Goal: Task Accomplishment & Management: Manage account settings

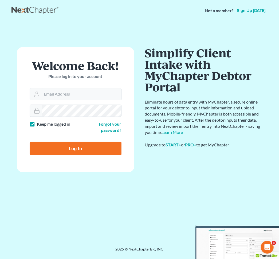
type input "jay@fresh-start.law"
click at [82, 146] on input "Log In" at bounding box center [76, 148] width 92 height 13
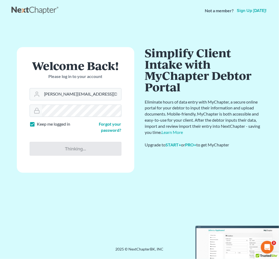
type input "Thinking..."
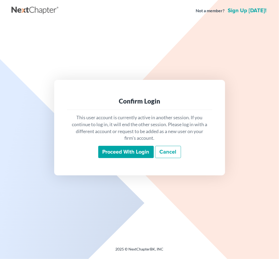
click at [127, 152] on input "Proceed with login" at bounding box center [125, 152] width 55 height 12
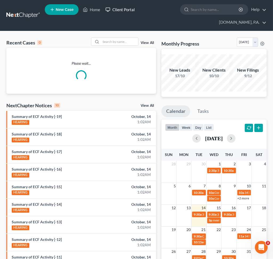
click at [123, 11] on link "Client Portal" at bounding box center [120, 10] width 35 height 10
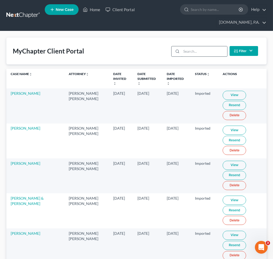
click at [190, 53] on input "search" at bounding box center [205, 51] width 46 height 10
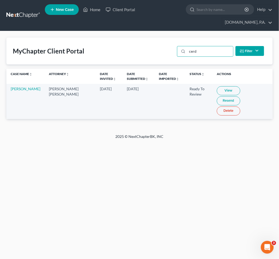
click at [217, 86] on link "View" at bounding box center [228, 90] width 23 height 9
drag, startPoint x: 198, startPoint y: 41, endPoint x: 146, endPoint y: 39, distance: 52.3
click at [167, 41] on div "MyChapter Client Portal cerd Filter Status Filter... Invited In Progress Ready …" at bounding box center [139, 51] width 266 height 27
click at [225, 86] on link "View" at bounding box center [228, 90] width 23 height 9
click at [218, 86] on link "View" at bounding box center [228, 90] width 23 height 9
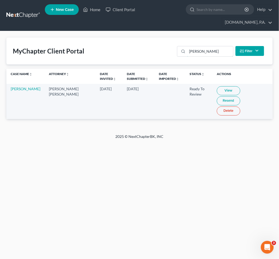
drag, startPoint x: 208, startPoint y: 42, endPoint x: 95, endPoint y: 43, distance: 112.5
click at [117, 43] on div "MyChapter Client Portal salgado Filter Status Filter... Invited In Progress Rea…" at bounding box center [139, 51] width 266 height 27
click at [217, 86] on link "View" at bounding box center [228, 90] width 23 height 9
drag, startPoint x: 185, startPoint y: 42, endPoint x: 138, endPoint y: 38, distance: 47.1
click at [160, 39] on div "MyChapter Client Portal graff Filter Status Filter... Invited In Progress Ready…" at bounding box center [139, 51] width 266 height 27
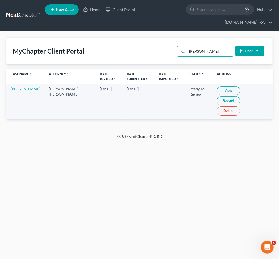
type input "burr"
click at [218, 86] on link "View" at bounding box center [228, 90] width 23 height 9
click at [207, 164] on div "Home New Case Client Portal Fresh-Start.Law, P.A. jay@fresh-start.law My Accoun…" at bounding box center [139, 129] width 279 height 259
click at [217, 86] on link "View" at bounding box center [228, 90] width 23 height 9
click at [21, 87] on link "Keri Burry" at bounding box center [26, 89] width 30 height 5
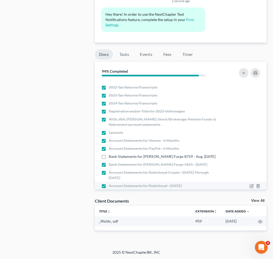
scroll to position [70, 0]
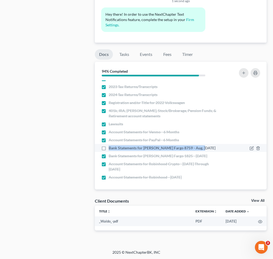
drag, startPoint x: 174, startPoint y: 147, endPoint x: 110, endPoint y: 149, distance: 64.6
click at [110, 149] on div "Bank Statements for Wells Fargo 8759 - Aug, Sept 2025" at bounding box center [160, 148] width 118 height 5
copy span "Bank Statements for Wells Fargo 8759 - Aug, Sept 2025"
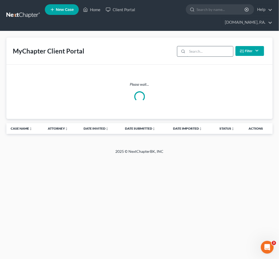
click at [197, 46] on input "search" at bounding box center [210, 51] width 46 height 10
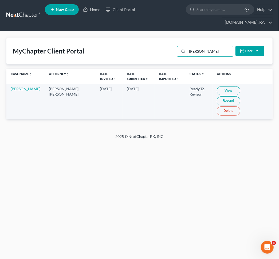
type input "daniels"
click at [220, 86] on link "View" at bounding box center [228, 90] width 23 height 9
drag, startPoint x: 126, startPoint y: 85, endPoint x: 108, endPoint y: 91, distance: 18.4
click at [126, 85] on td "Oct 14, 2025" at bounding box center [138, 101] width 32 height 35
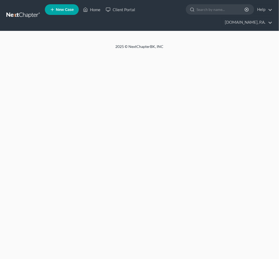
select select "4"
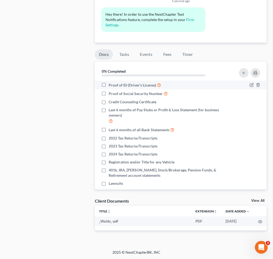
click at [109, 86] on label "Proof of ID (Driver's License)" at bounding box center [135, 85] width 53 height 6
click at [111, 86] on input "Proof of ID (Driver's License)" at bounding box center [112, 83] width 3 height 3
checkbox input "true"
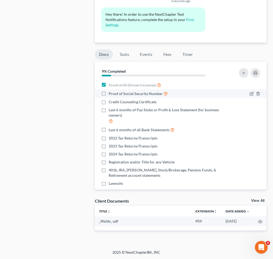
click at [109, 94] on label "Proof of Social Security Number" at bounding box center [138, 94] width 59 height 6
click at [111, 94] on input "Proof of Social Security Number" at bounding box center [112, 92] width 3 height 3
checkbox input "true"
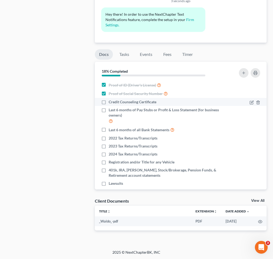
click at [109, 104] on label "Credit Counseling Certificate" at bounding box center [133, 101] width 48 height 5
click at [111, 103] on input "Credit Counseling Certificate" at bounding box center [112, 100] width 3 height 3
checkbox input "true"
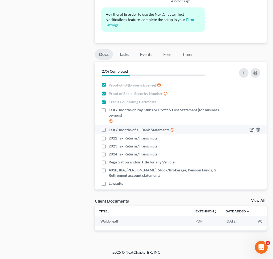
click at [250, 131] on icon "button" at bounding box center [252, 130] width 4 height 4
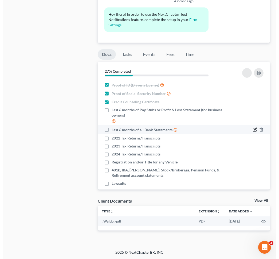
scroll to position [355, 0]
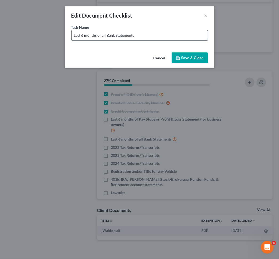
drag, startPoint x: 171, startPoint y: 35, endPoint x: 175, endPoint y: 36, distance: 4.1
click at [171, 34] on input "Last 6 months of all Bank Statements" at bounding box center [139, 35] width 136 height 10
type input "Last 6 months of all Bank Statements (Including Cash App, Chime, Apple Pay, Ven…"
click at [195, 55] on button "Save & Close" at bounding box center [189, 58] width 36 height 11
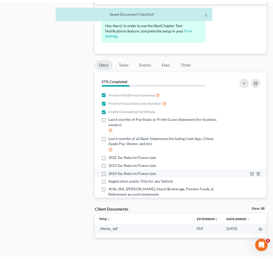
scroll to position [365, 0]
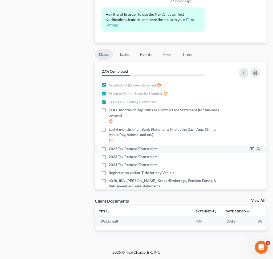
click at [250, 148] on icon "button" at bounding box center [252, 149] width 4 height 4
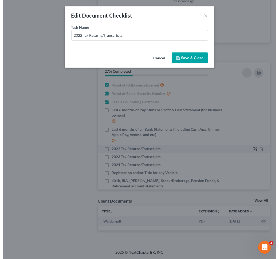
scroll to position [355, 0]
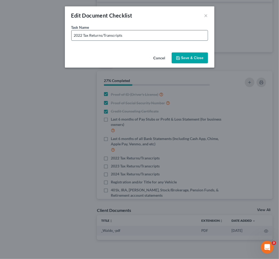
click at [102, 37] on input "2022 Tax Returns/Transcripts" at bounding box center [139, 35] width 136 height 10
type input "2022 Tax Returns/Transcripts (Not Account Transcript)"
drag, startPoint x: 189, startPoint y: 59, endPoint x: 188, endPoint y: 75, distance: 16.6
click at [190, 59] on button "Save & Close" at bounding box center [189, 58] width 36 height 11
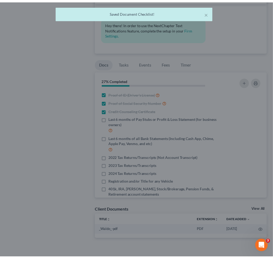
scroll to position [365, 0]
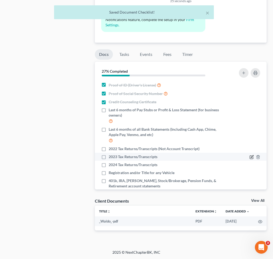
click at [250, 158] on icon "button" at bounding box center [251, 157] width 3 height 3
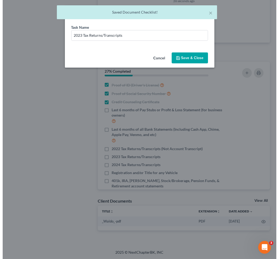
scroll to position [355, 0]
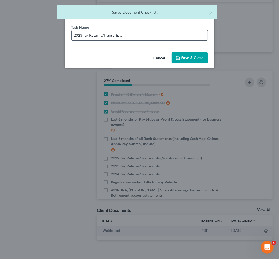
click at [138, 34] on input "2023 Tax Returns/Transcripts" at bounding box center [139, 35] width 136 height 10
type input "2023 Tax Returns/Transcripts(Not Account Transcript)"
click at [193, 56] on button "Save & Close" at bounding box center [189, 58] width 36 height 11
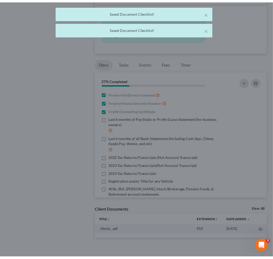
scroll to position [365, 0]
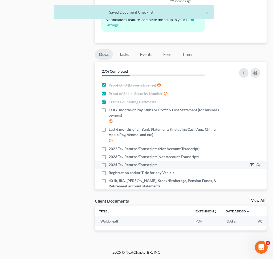
click at [251, 166] on icon "button" at bounding box center [252, 165] width 2 height 2
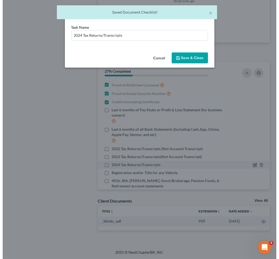
scroll to position [355, 0]
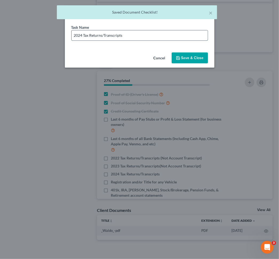
click at [155, 38] on input "2024 Tax Returns/Transcripts" at bounding box center [139, 35] width 136 height 10
type input "2024 Tax Returns/Transcripts - If you have filed"
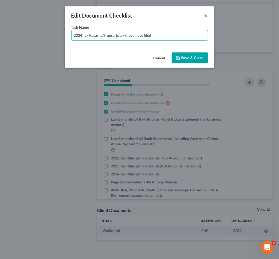
click at [207, 16] on button "×" at bounding box center [206, 15] width 4 height 6
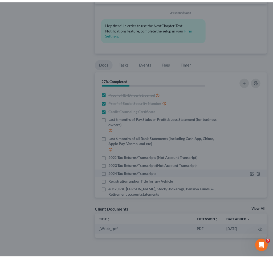
scroll to position [365, 0]
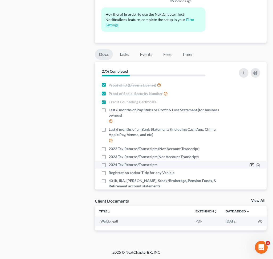
click at [250, 163] on icon "button" at bounding box center [252, 165] width 4 height 4
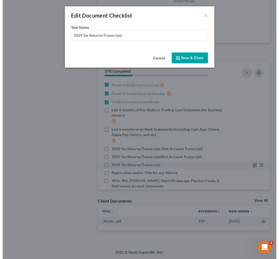
scroll to position [355, 0]
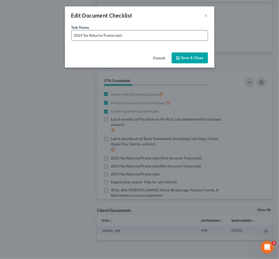
click at [137, 36] on input "2024 Tax Returns/Transcripts" at bounding box center [139, 35] width 136 height 10
click at [207, 15] on button "×" at bounding box center [206, 15] width 4 height 6
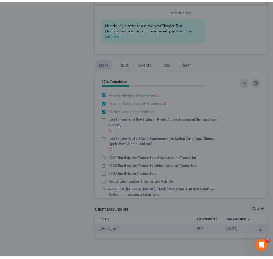
scroll to position [365, 0]
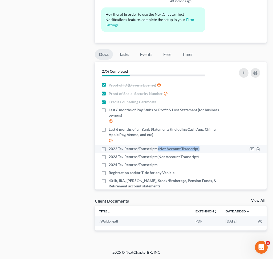
drag, startPoint x: 159, startPoint y: 148, endPoint x: 202, endPoint y: 150, distance: 43.0
click at [202, 150] on div "2022 Tax Returns/Transcripts (Not Account Transcript)" at bounding box center [160, 148] width 118 height 5
copy span "(Not Account Transcript)"
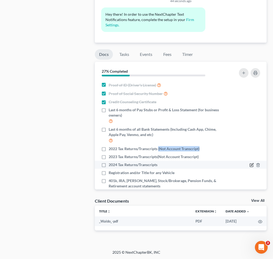
click at [250, 166] on icon "button" at bounding box center [252, 165] width 4 height 4
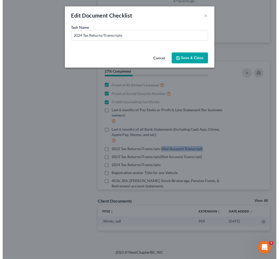
scroll to position [355, 0]
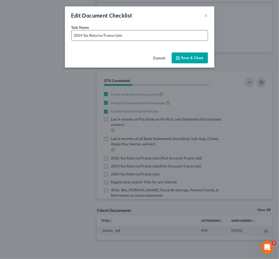
click at [143, 33] on input "2024 Tax Returns/Transcripts" at bounding box center [139, 35] width 136 height 10
paste input "(Not Account Transcript)"
type input "2024 Tax Returns/Transcripts (Not Account Transcript)"
click at [191, 60] on button "Save & Close" at bounding box center [189, 58] width 36 height 11
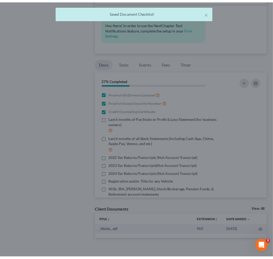
scroll to position [365, 0]
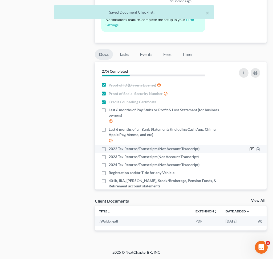
click at [251, 148] on icon "button" at bounding box center [252, 149] width 2 height 2
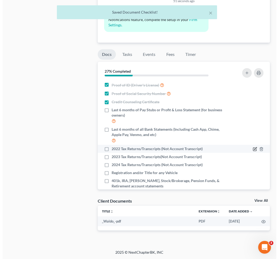
scroll to position [355, 0]
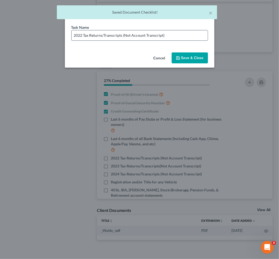
drag, startPoint x: 104, startPoint y: 36, endPoint x: 205, endPoint y: 37, distance: 101.3
click at [205, 37] on input "2022 Tax Returns/Transcripts (Not Account Transcript)" at bounding box center [139, 35] width 136 height 10
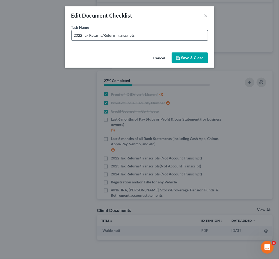
click at [144, 35] on input "2022 Tax Returns/Return Transcripts" at bounding box center [139, 35] width 136 height 10
drag, startPoint x: 104, startPoint y: 35, endPoint x: 193, endPoint y: 38, distance: 88.6
click at [193, 38] on input "2022 Tax Returns/Return Transcripts (Not Account Transcript)" at bounding box center [139, 35] width 136 height 10
type input "2022 Tax Returns/Return Transcripts (Not Account Transcript)"
click at [185, 57] on button "Save & Close" at bounding box center [189, 58] width 36 height 11
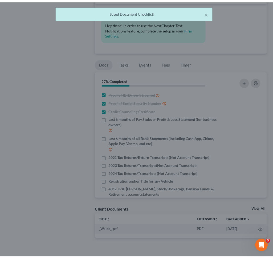
scroll to position [365, 0]
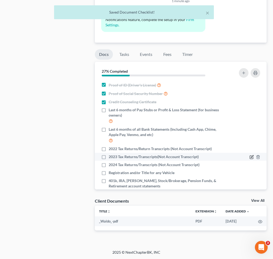
click at [250, 158] on icon "button" at bounding box center [252, 157] width 4 height 4
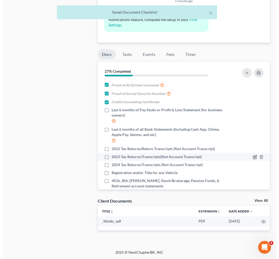
scroll to position [355, 0]
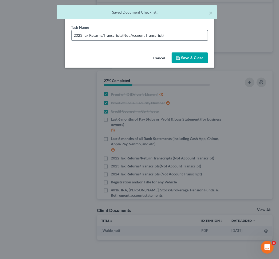
drag, startPoint x: 104, startPoint y: 35, endPoint x: 187, endPoint y: 36, distance: 83.2
click at [187, 36] on input "2023 Tax Returns/Transcripts(Not Account Transcript)" at bounding box center [139, 35] width 136 height 10
paste input "Return Transcripts"
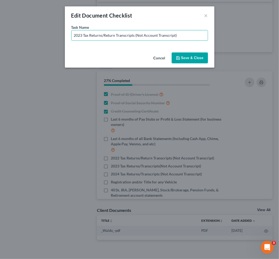
type input "2023 Tax Returns/Return Transcripts (Not Account Transcript)"
click at [184, 57] on button "Save & Close" at bounding box center [189, 58] width 36 height 11
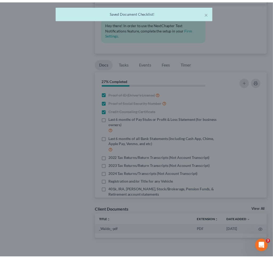
scroll to position [365, 0]
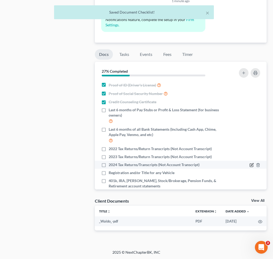
click at [251, 165] on icon "button" at bounding box center [252, 165] width 2 height 2
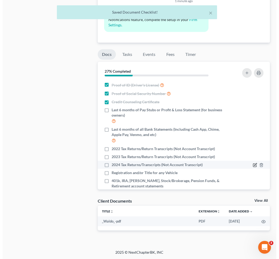
scroll to position [355, 0]
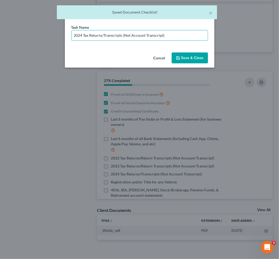
drag, startPoint x: 104, startPoint y: 35, endPoint x: 208, endPoint y: 39, distance: 104.1
click at [208, 39] on div "Task Name * 2024 Tax Returns/Transcripts (Not Account Transcript)" at bounding box center [139, 38] width 149 height 26
paste input "Return"
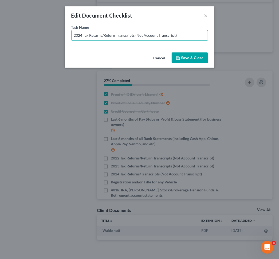
type input "2024 Tax Returns/Return Transcripts (Not Account Transcript)"
drag, startPoint x: 180, startPoint y: 55, endPoint x: 183, endPoint y: 53, distance: 3.3
click at [180, 55] on button "Save & Close" at bounding box center [189, 58] width 36 height 11
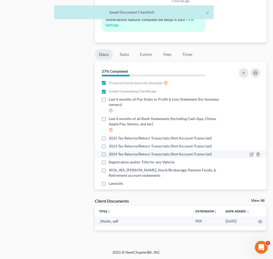
scroll to position [17, 0]
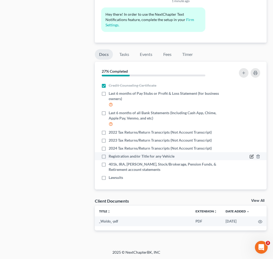
click at [251, 156] on icon "button" at bounding box center [252, 156] width 2 height 2
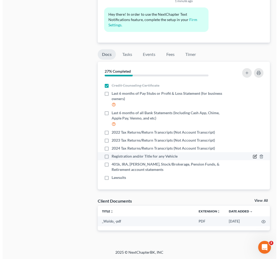
scroll to position [355, 0]
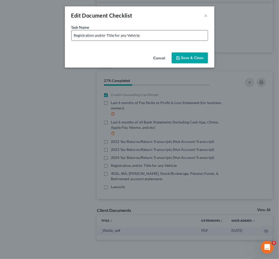
drag, startPoint x: 120, startPoint y: 35, endPoint x: 183, endPoint y: 36, distance: 63.2
click at [183, 36] on input "Registration and/or Title for any Vehicle" at bounding box center [139, 35] width 136 height 10
type input "Registration and/or Title for 2020 Nissan"
click at [188, 59] on button "Save & Close" at bounding box center [189, 58] width 36 height 11
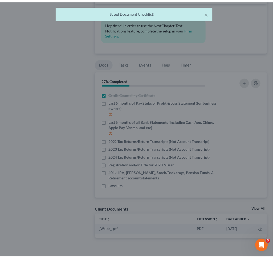
scroll to position [365, 0]
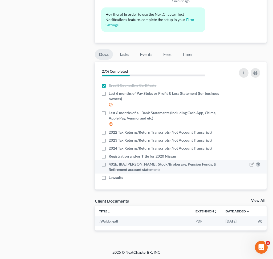
click at [250, 165] on icon "button" at bounding box center [252, 165] width 4 height 4
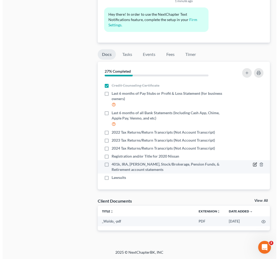
scroll to position [355, 0]
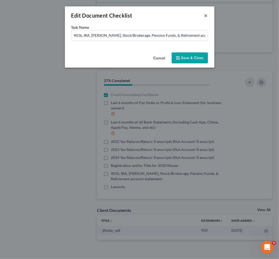
click at [205, 14] on button "×" at bounding box center [206, 15] width 4 height 6
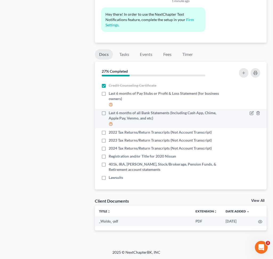
scroll to position [0, 0]
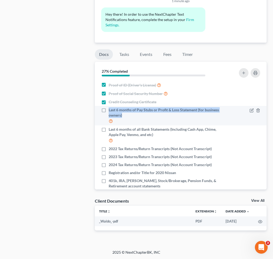
drag, startPoint x: 107, startPoint y: 110, endPoint x: 148, endPoint y: 117, distance: 41.3
click at [148, 117] on label "Last 6 months of Pay Stubs or Profit & Loss Statement (for business owners)" at bounding box center [164, 115] width 110 height 17
copy span "Last 6 months of Pay Stubs or Profit & Loss Statement (for business owners)"
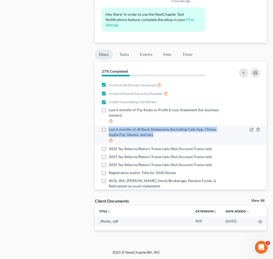
drag, startPoint x: 108, startPoint y: 129, endPoint x: 165, endPoint y: 138, distance: 57.5
click at [165, 138] on label "Last 6 months of all Bank Statements (Including Cash App, Chime, Apple Pay, Ven…" at bounding box center [164, 135] width 110 height 17
copy span "Last 6 months of all Bank Statements (Including Cash App, Chime, Apple Pay, Ven…"
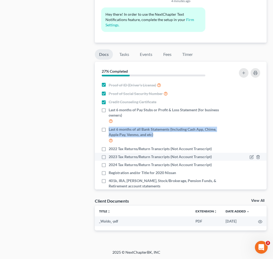
scroll to position [17, 0]
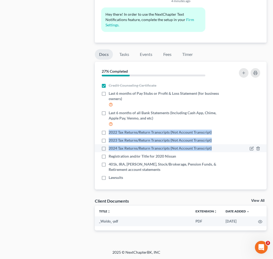
drag, startPoint x: 109, startPoint y: 131, endPoint x: 217, endPoint y: 149, distance: 109.4
click at [217, 149] on ul "Proof of ID (Driver's License) Proof of Social Security Number Credit Counselin…" at bounding box center [180, 123] width 163 height 118
click at [151, 130] on span "2022 Tax Returns/Return Transcripts (Not Account Transcript)" at bounding box center [160, 132] width 103 height 5
click at [114, 130] on input "2022 Tax Returns/Return Transcripts (Not Account Transcript)" at bounding box center [112, 131] width 3 height 3
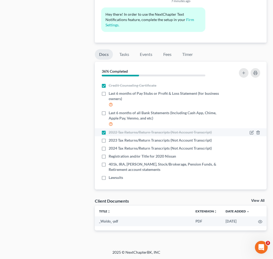
click at [109, 133] on label "2022 Tax Returns/Return Transcripts (Not Account Transcript)" at bounding box center [160, 132] width 103 height 5
click at [111, 133] on input "2022 Tax Returns/Return Transcripts (Not Account Transcript)" at bounding box center [112, 131] width 3 height 3
checkbox input "false"
drag, startPoint x: 109, startPoint y: 133, endPoint x: 216, endPoint y: 133, distance: 107.7
click at [216, 133] on div "2022 Tax Returns/Return Transcripts (Not Account Transcript)" at bounding box center [160, 132] width 123 height 5
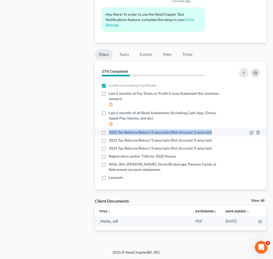
copy span "2022 Tax Returns/Return Transcripts (Not Account Transcript)"
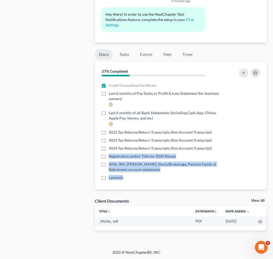
drag, startPoint x: 109, startPoint y: 155, endPoint x: 179, endPoint y: 184, distance: 76.4
click at [179, 184] on div "Nothing here yet! Proof of ID (Driver's License) Proof of Social Security Numbe…" at bounding box center [181, 135] width 172 height 109
copy ul "Registration and/or Title for 2020 Nissan 401k, IRA, ROTH IRA, Stock/Brokerage,…"
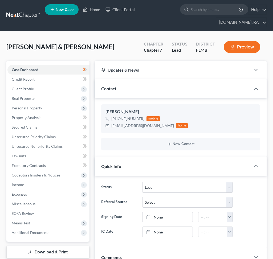
select select "4"
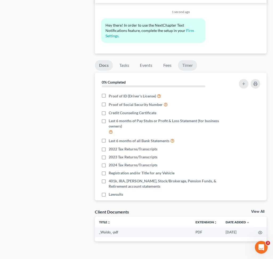
scroll to position [355, 0]
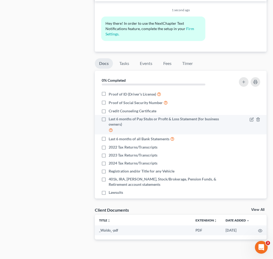
click at [109, 117] on label "Last 6 months of Pay Stubs or Profit & Loss Statement (for business owners)" at bounding box center [164, 125] width 110 height 17
click at [111, 117] on input "Last 6 months of Pay Stubs or Profit & Loss Statement (for business owners)" at bounding box center [112, 118] width 3 height 3
checkbox input "true"
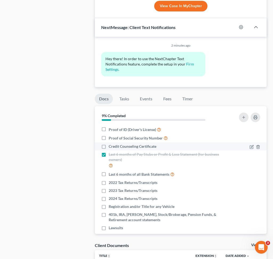
click at [109, 146] on label "Credit Counseling Certificate" at bounding box center [133, 146] width 48 height 5
click at [111, 146] on input "Credit Counseling Certificate" at bounding box center [112, 145] width 3 height 3
checkbox input "true"
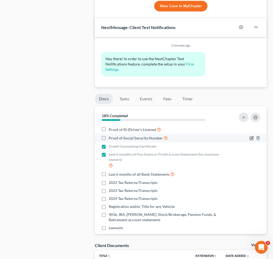
click at [250, 138] on icon "button" at bounding box center [252, 138] width 4 height 4
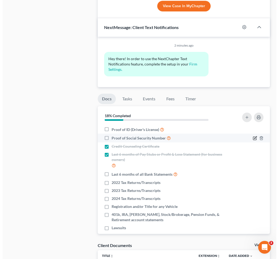
scroll to position [310, 0]
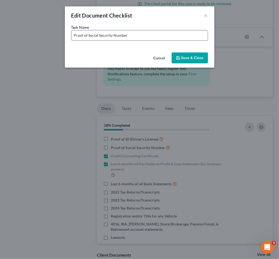
click at [154, 34] on input "Proof of Social Security Number" at bounding box center [139, 35] width 136 height 10
drag, startPoint x: 129, startPoint y: 35, endPoint x: 204, endPoint y: 40, distance: 75.3
click at [204, 40] on input "Proof of Social Security Number - Copy of SS Card or W-2 with fully visible SSN" at bounding box center [139, 35] width 136 height 10
click at [174, 36] on input "Proof of Social Security Number -" at bounding box center [139, 35] width 136 height 10
type input "Proof of Social Security Number - NEED New Copy"
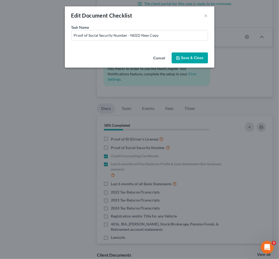
drag, startPoint x: 180, startPoint y: 59, endPoint x: 209, endPoint y: 94, distance: 44.5
click at [181, 58] on button "Save & Close" at bounding box center [189, 58] width 36 height 11
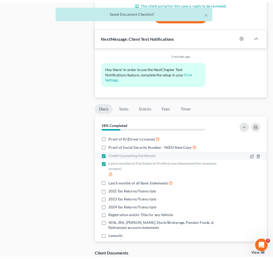
scroll to position [320, 0]
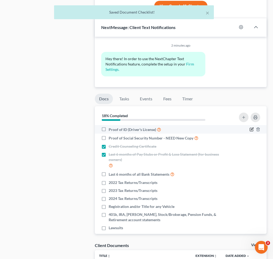
click at [250, 129] on icon "button" at bounding box center [252, 129] width 4 height 4
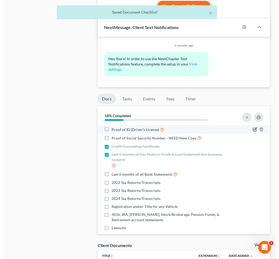
scroll to position [310, 0]
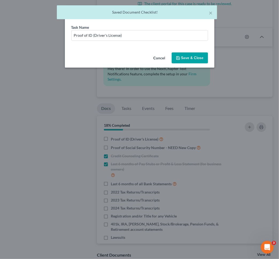
click at [241, 53] on div "Edit Document Checklist × Task Name * Proof of ID (Driver's License) Cancel Sav…" at bounding box center [139, 129] width 279 height 259
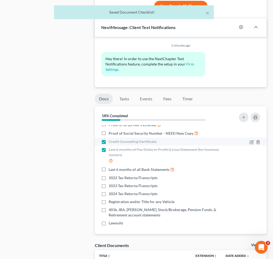
scroll to position [6, 0]
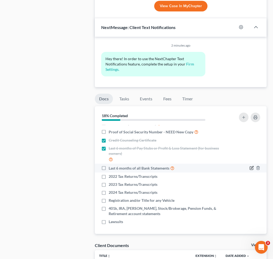
click at [251, 167] on icon "button" at bounding box center [252, 168] width 2 height 2
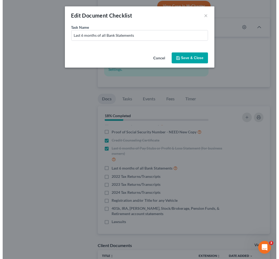
scroll to position [310, 0]
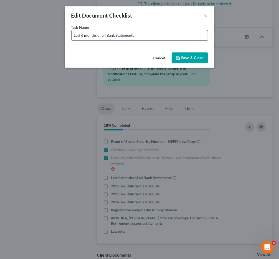
click at [162, 37] on input "Last 6 months of all Bank Statements" at bounding box center [139, 35] width 136 height 10
type input "Last 6 months of all Bank Statements (Including Cash App, Chime, Apple Pay, Ven…"
drag, startPoint x: 188, startPoint y: 57, endPoint x: 187, endPoint y: 102, distance: 45.1
click at [189, 57] on button "Save & Close" at bounding box center [189, 58] width 36 height 11
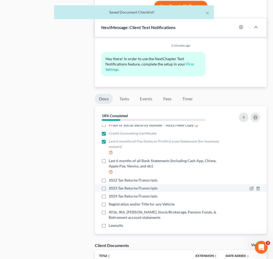
scroll to position [17, 0]
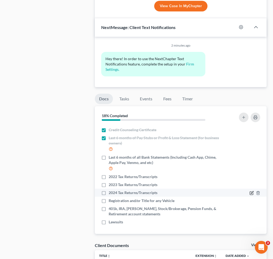
click at [250, 195] on icon "button" at bounding box center [251, 193] width 3 height 3
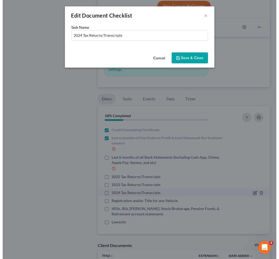
scroll to position [310, 0]
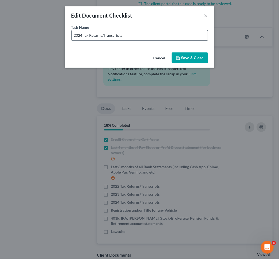
click at [132, 38] on input "2024 Tax Returns/Transcripts" at bounding box center [139, 35] width 136 height 10
click at [103, 37] on input "2024 Tax Returns/Transcripts" at bounding box center [139, 35] width 136 height 10
click at [105, 37] on input "2024 Tax Returns/Transcripts" at bounding box center [139, 35] width 136 height 10
drag, startPoint x: 103, startPoint y: 37, endPoint x: 133, endPoint y: 36, distance: 29.1
click at [133, 36] on input "2024 Tax Returns/Transcripts" at bounding box center [139, 35] width 136 height 10
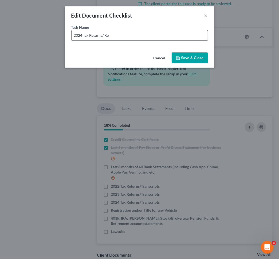
type input "2024 Tax Returns/ Return Transcripts"
click at [204, 15] on button "×" at bounding box center [206, 15] width 4 height 6
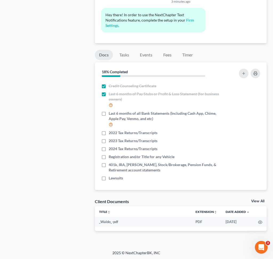
scroll to position [365, 0]
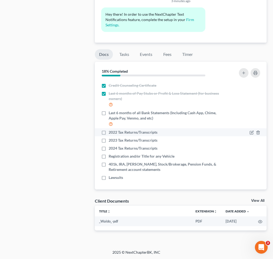
click at [250, 133] on div at bounding box center [255, 132] width 11 height 5
click at [251, 132] on icon "button" at bounding box center [252, 132] width 2 height 2
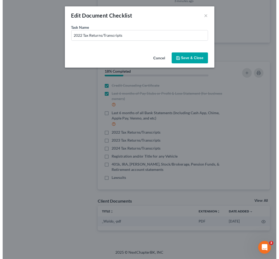
scroll to position [355, 0]
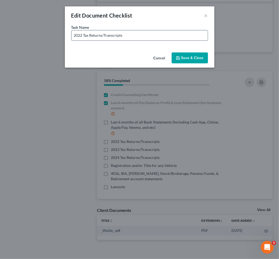
click at [129, 38] on input "2022 Tax Returns/Transcripts" at bounding box center [139, 35] width 136 height 10
click at [135, 37] on input "2022 Tax Returns/Transcripts" at bounding box center [139, 35] width 136 height 10
click at [104, 37] on input "2022 Tax Returns/Transcripts" at bounding box center [139, 35] width 136 height 10
type input "2022 Tax Returns/Return Transcripts"
drag, startPoint x: 184, startPoint y: 57, endPoint x: 194, endPoint y: 73, distance: 18.5
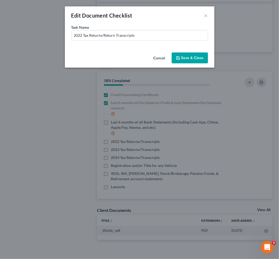
click at [185, 57] on button "Save & Close" at bounding box center [189, 58] width 36 height 11
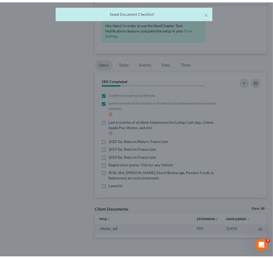
scroll to position [365, 0]
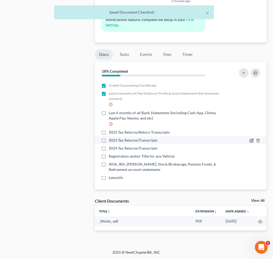
click at [250, 139] on icon "button" at bounding box center [252, 141] width 4 height 4
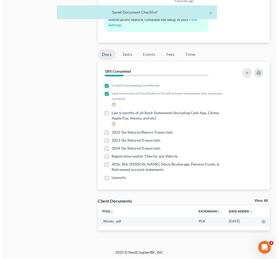
scroll to position [355, 0]
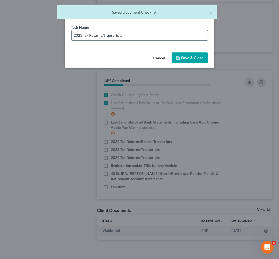
drag, startPoint x: 104, startPoint y: 35, endPoint x: 107, endPoint y: 35, distance: 3.5
click at [104, 35] on input "2023 Tax Returns/Transcripts" at bounding box center [139, 35] width 136 height 10
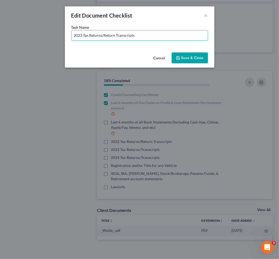
type input "2023 Tax Returns/Return Transcripts"
drag, startPoint x: 183, startPoint y: 59, endPoint x: 186, endPoint y: 73, distance: 15.0
click at [183, 59] on button "Save & Close" at bounding box center [189, 58] width 36 height 11
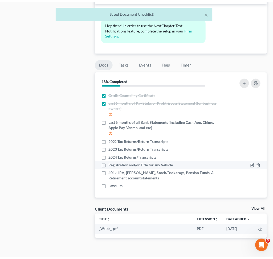
scroll to position [365, 0]
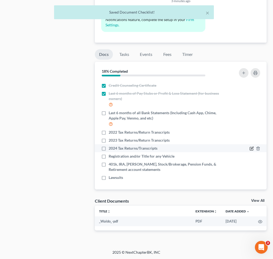
click at [251, 149] on icon "button" at bounding box center [252, 148] width 2 height 2
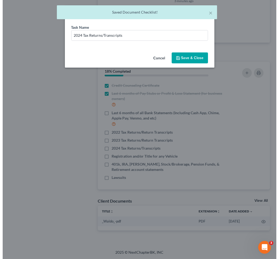
scroll to position [355, 0]
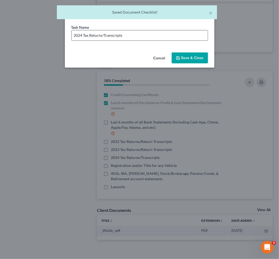
drag, startPoint x: 103, startPoint y: 34, endPoint x: 124, endPoint y: 38, distance: 20.7
click at [103, 34] on input "2024 Tax Returns/Transcripts" at bounding box center [139, 35] width 136 height 10
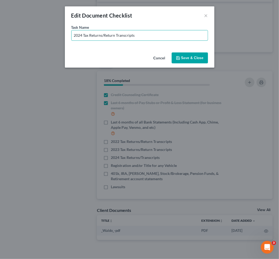
type input "2024 Tax Returns/Return Transcripts"
click at [180, 61] on button "Save & Close" at bounding box center [189, 58] width 36 height 11
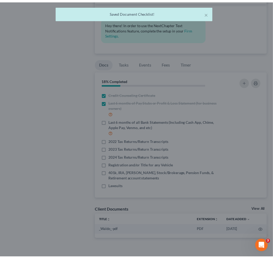
scroll to position [365, 0]
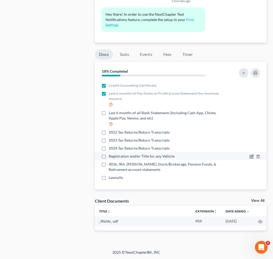
click at [250, 157] on icon "button" at bounding box center [252, 157] width 4 height 4
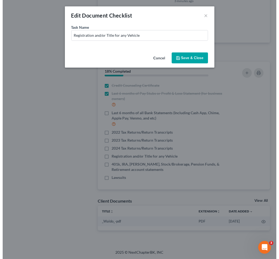
scroll to position [355, 0]
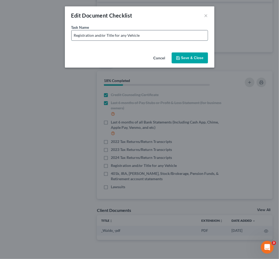
drag, startPoint x: 119, startPoint y: 34, endPoint x: 204, endPoint y: 39, distance: 85.4
click at [204, 39] on input "Registration and/or Title for any Vehicle" at bounding box center [139, 35] width 136 height 10
type input "Registration and/or Title for 2024 Toyota, 2025 Toyota & 2020 Honda"
click at [197, 60] on button "Save & Close" at bounding box center [189, 58] width 36 height 11
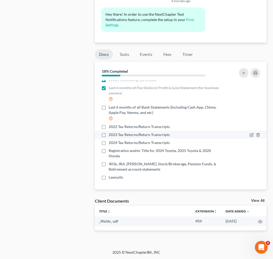
scroll to position [0, 0]
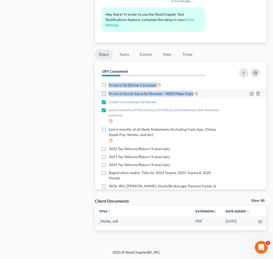
drag, startPoint x: 109, startPoint y: 86, endPoint x: 191, endPoint y: 95, distance: 83.5
click at [191, 95] on ul "Proof of ID (Driver's License) Proof of Social Security Number - NEED New Copy …" at bounding box center [180, 142] width 163 height 123
copy ul "Proof of ID (Driver's License) Proof of Social Security Number - NEED New Copy"
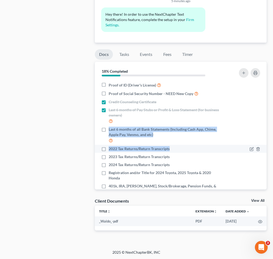
drag, startPoint x: 109, startPoint y: 129, endPoint x: 182, endPoint y: 151, distance: 75.4
click at [182, 151] on ul "Proof of ID (Driver's License) Proof of Social Security Number - NEED New Copy …" at bounding box center [180, 142] width 163 height 123
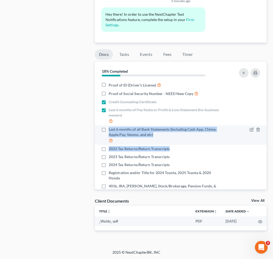
copy ul "Last 6 months of all Bank Statements (Including Cash App, Chime, Apple Pay, Ven…"
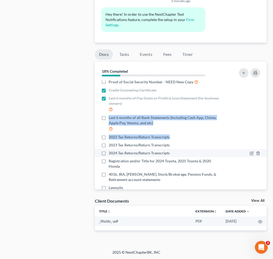
scroll to position [22, 0]
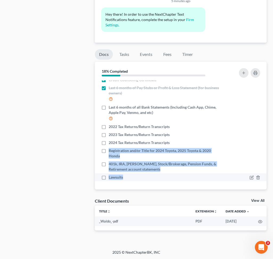
drag, startPoint x: 109, startPoint y: 150, endPoint x: 166, endPoint y: 177, distance: 62.7
click at [166, 177] on ul "Proof of ID (Driver's License) Proof of Social Security Number - NEED New Copy …" at bounding box center [180, 120] width 163 height 123
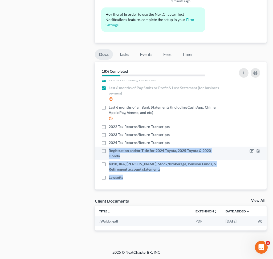
copy ul "Registration and/or Title for 2024 Toyota, 2025 Toyota & 2020 Honda 401k, IRA, …"
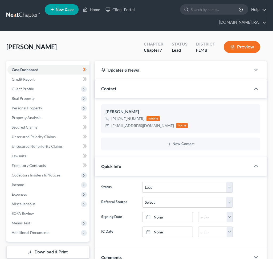
select select "4"
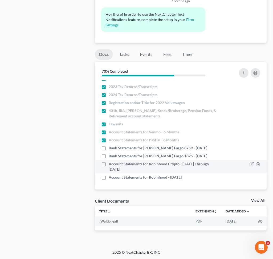
click at [109, 162] on label "Account Statements for Robinhood Crypto - Mar 2025 Through Jun 2025" at bounding box center [164, 167] width 110 height 11
click at [111, 162] on input "Account Statements for Robinhood Crypto - Mar 2025 Through Jun 2025" at bounding box center [112, 163] width 3 height 3
checkbox input "true"
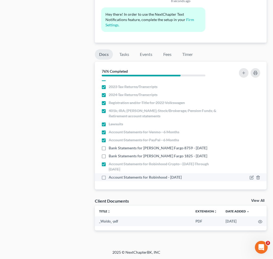
click at [109, 177] on label "Account Statements for Robinhood - Jul 2025" at bounding box center [145, 177] width 73 height 5
click at [111, 177] on input "Account Statements for Robinhood - Jul 2025" at bounding box center [112, 176] width 3 height 3
checkbox input "true"
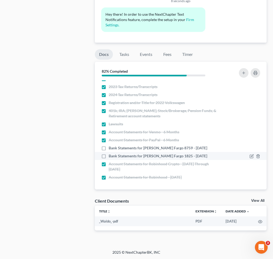
drag, startPoint x: 105, startPoint y: 154, endPoint x: 109, endPoint y: 155, distance: 4.8
click at [109, 154] on label "Bank Statements for Wells Fargo 1825 - Sept 2025" at bounding box center [158, 156] width 99 height 5
click at [111, 154] on input "Bank Statements for Wells Fargo 1825 - Sept 2025" at bounding box center [112, 155] width 3 height 3
checkbox input "true"
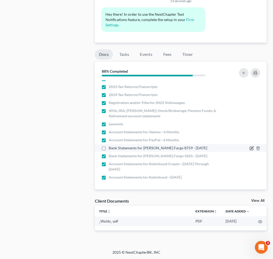
click at [250, 148] on icon "button" at bounding box center [252, 148] width 4 height 4
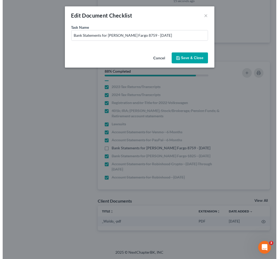
scroll to position [355, 0]
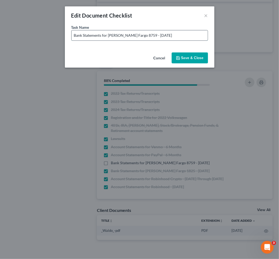
click at [146, 36] on input "Bank Statements for Wells Fargo 8759 - Aug 2025" at bounding box center [139, 35] width 136 height 10
click at [144, 35] on input "Bank Statements for Wells Fargo 8759 - Aug Sept 2025" at bounding box center [139, 35] width 136 height 10
click at [145, 35] on input "Bank Statements for Wells Fargo 8759 - Aug Sept 2025" at bounding box center [139, 35] width 136 height 10
type input "Bank Statements for Wells Fargo 8759 - Aug, Sept 2025"
click at [183, 56] on button "Save & Close" at bounding box center [189, 58] width 36 height 11
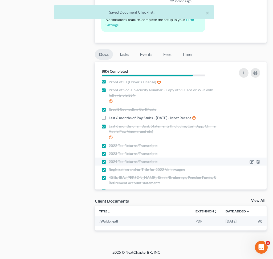
scroll to position [0, 0]
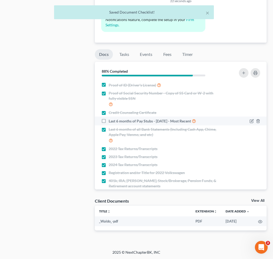
click at [109, 121] on label "Last 6 months of Pay Stubs - 08/23/2025 - Most Recent" at bounding box center [152, 121] width 87 height 6
click at [111, 121] on input "Last 6 months of Pay Stubs - 08/23/2025 - Most Recent" at bounding box center [112, 119] width 3 height 3
checkbox input "true"
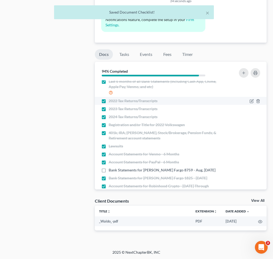
scroll to position [70, 0]
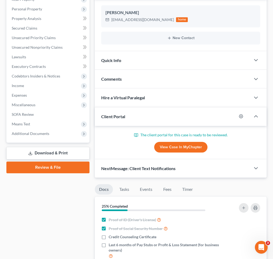
scroll to position [228, 0]
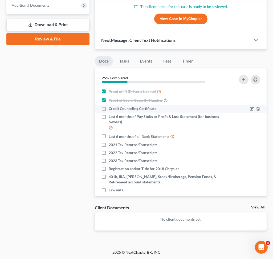
click at [109, 108] on label "Credit Counseling Certificate" at bounding box center [133, 108] width 48 height 5
click at [111, 108] on input "Credit Counseling Certificate" at bounding box center [112, 107] width 3 height 3
checkbox input "true"
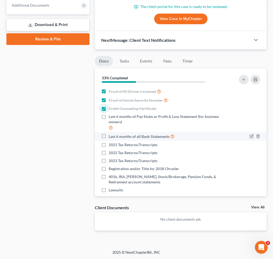
scroll to position [14, 0]
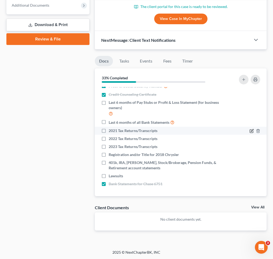
click at [250, 131] on icon "button" at bounding box center [252, 131] width 4 height 4
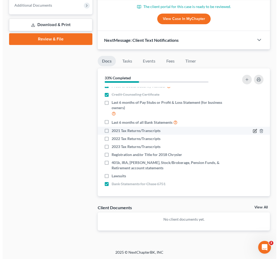
scroll to position [218, 0]
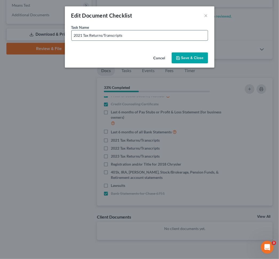
click at [158, 34] on input "2021 Tax Returns/Transcripts" at bounding box center [139, 35] width 136 height 10
drag, startPoint x: 131, startPoint y: 34, endPoint x: 150, endPoint y: 36, distance: 19.0
click at [132, 35] on input "2021 Tax Returns/Transcripts - No filing" at bounding box center [139, 35] width 136 height 10
drag, startPoint x: 170, startPoint y: 34, endPoint x: 80, endPoint y: 35, distance: 89.3
click at [61, 37] on div "Edit Document Checklist × Task Name * 2021 Tax Returns/Transcripts - No Filing …" at bounding box center [139, 129] width 279 height 259
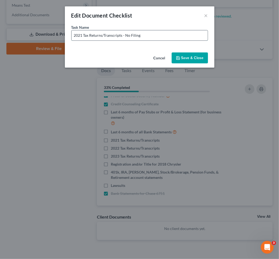
click at [122, 34] on input "2021 Tax Returns/Transcripts - No Filing" at bounding box center [139, 35] width 136 height 10
drag, startPoint x: 122, startPoint y: 35, endPoint x: 147, endPoint y: 35, distance: 24.3
click at [147, 35] on input "2021 Tax Returns/Transcripts - No Filing" at bounding box center [139, 35] width 136 height 10
type input "2021 Tax Returns/Transcripts - No Filing"
click at [185, 60] on button "Save & Close" at bounding box center [189, 58] width 36 height 11
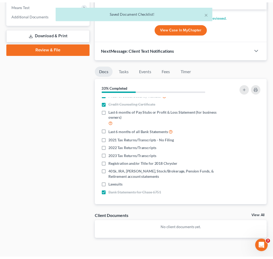
scroll to position [228, 0]
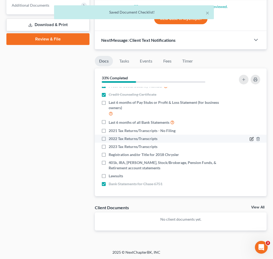
click at [250, 139] on icon "button" at bounding box center [252, 139] width 4 height 4
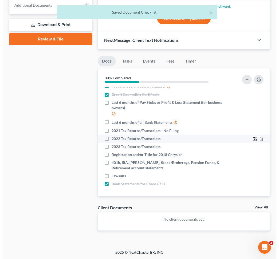
scroll to position [218, 0]
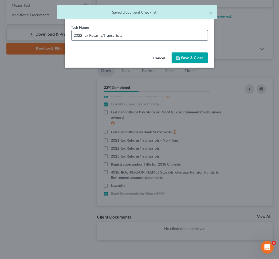
click at [127, 37] on input "2022 Tax Returns/Transcripts" at bounding box center [139, 35] width 136 height 10
paste input "- No Filing"
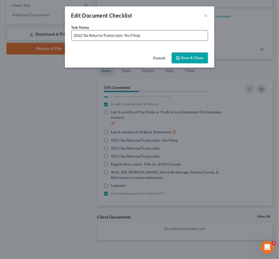
click at [122, 35] on input "2022 Tax Returns/Transcripts- No Filing" at bounding box center [139, 35] width 136 height 10
type input "2022 Tax Returns/Transcripts - No Filing"
click at [177, 53] on button "Save & Close" at bounding box center [189, 58] width 36 height 11
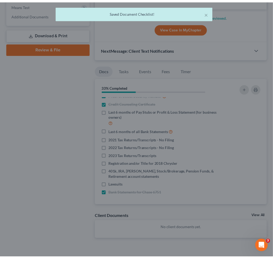
scroll to position [228, 0]
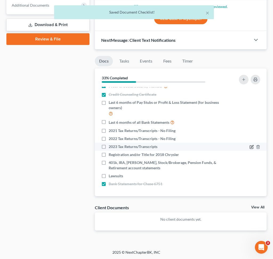
click at [251, 147] on icon "button" at bounding box center [252, 146] width 2 height 2
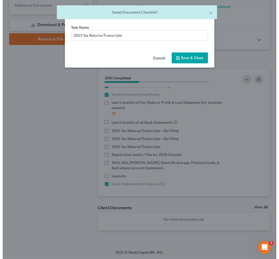
scroll to position [218, 0]
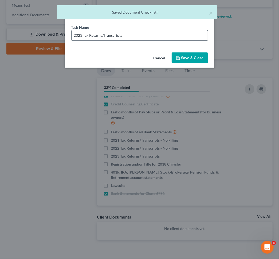
click at [135, 37] on input "2023 Tax Returns/Transcripts" at bounding box center [139, 35] width 136 height 10
paste input "- No Filing"
type input "2023 Tax Returns/Transcripts - No Filing"
click at [203, 56] on button "Save & Close" at bounding box center [189, 58] width 36 height 11
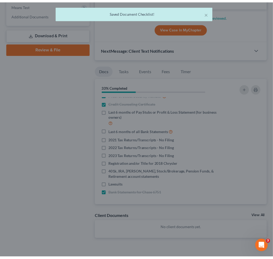
scroll to position [228, 0]
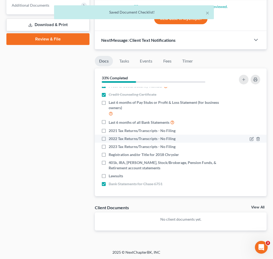
drag, startPoint x: 104, startPoint y: 131, endPoint x: 107, endPoint y: 138, distance: 8.0
click at [109, 131] on label "2021 Tax Returns/Transcripts - No Filing" at bounding box center [142, 130] width 67 height 5
click at [111, 131] on input "2021 Tax Returns/Transcripts - No Filing" at bounding box center [112, 129] width 3 height 3
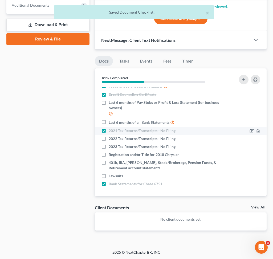
click at [109, 131] on label "2021 Tax Returns/Transcripts - No Filing" at bounding box center [142, 130] width 67 height 5
click at [111, 131] on input "2021 Tax Returns/Transcripts - No Filing" at bounding box center [112, 129] width 3 height 3
checkbox input "false"
click at [251, 131] on icon "button" at bounding box center [252, 130] width 2 height 2
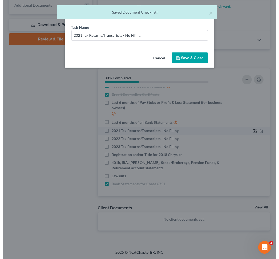
scroll to position [218, 0]
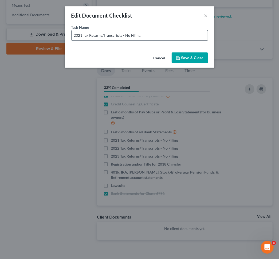
click at [82, 36] on input "2021 Tax Returns/Transcripts - No Filing" at bounding box center [139, 35] width 136 height 10
type input "2022 Tax Returns/Transcripts - No Filing"
click at [193, 58] on button "Save & Close" at bounding box center [189, 58] width 36 height 11
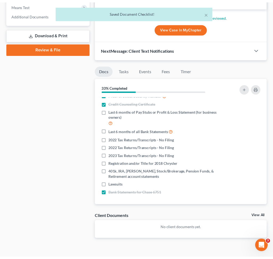
scroll to position [228, 0]
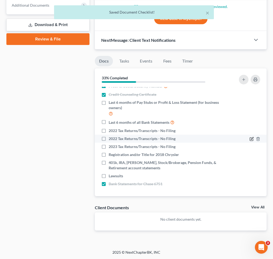
click at [250, 139] on icon "button" at bounding box center [252, 139] width 4 height 4
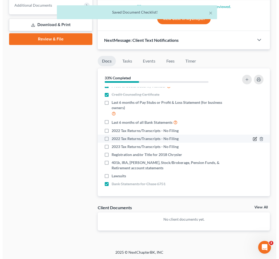
scroll to position [218, 0]
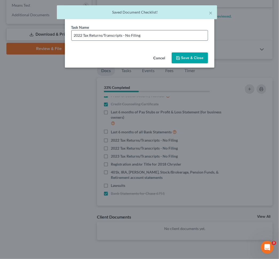
drag, startPoint x: 82, startPoint y: 36, endPoint x: 88, endPoint y: 39, distance: 6.7
click at [82, 36] on input "2022 Tax Returns/Transcripts - No Filing" at bounding box center [139, 35] width 136 height 10
type input "2023 Tax Returns/Transcripts - No Filing"
click at [191, 54] on button "Save & Close" at bounding box center [189, 58] width 36 height 11
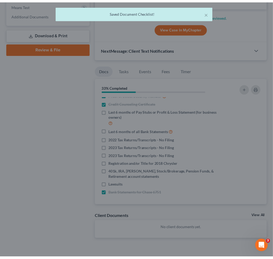
scroll to position [228, 0]
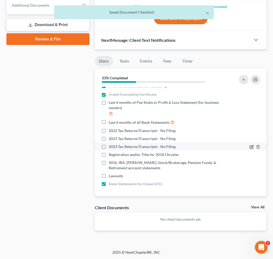
click at [250, 146] on icon "button" at bounding box center [252, 147] width 4 height 4
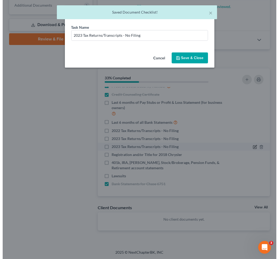
scroll to position [218, 0]
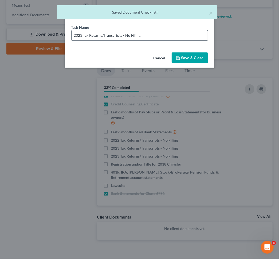
click at [82, 35] on input "2023 Tax Returns/Transcripts - No Filing" at bounding box center [139, 35] width 136 height 10
type input "2024 Tax Returns/Transcripts - No Filing"
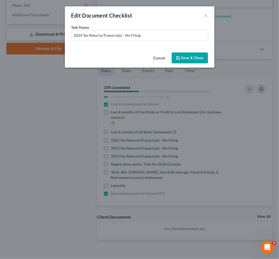
click at [195, 58] on button "Save & Close" at bounding box center [189, 58] width 36 height 11
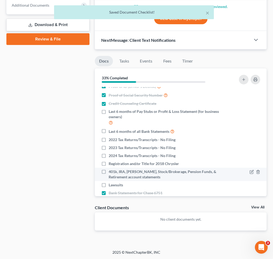
scroll to position [0, 0]
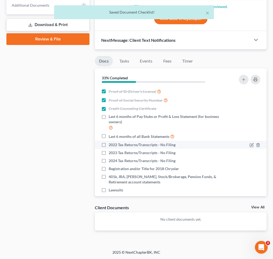
click at [109, 142] on label "2022 Tax Returns/Transcripts - No Filing" at bounding box center [142, 144] width 67 height 5
click at [111, 142] on input "2022 Tax Returns/Transcripts - No Filing" at bounding box center [112, 143] width 3 height 3
checkbox input "true"
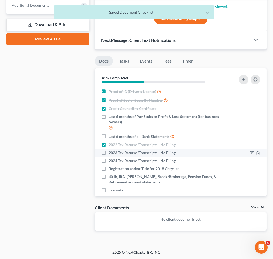
click at [109, 153] on label "2023 Tax Returns/Transcripts - No Filing" at bounding box center [142, 152] width 67 height 5
click at [111, 153] on input "2023 Tax Returns/Transcripts - No Filing" at bounding box center [112, 151] width 3 height 3
checkbox input "true"
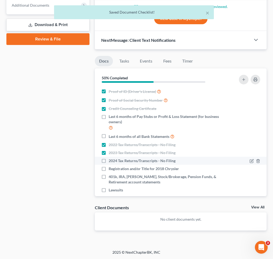
click at [109, 158] on label "2024 Tax Returns/Transcripts - No Filing" at bounding box center [142, 160] width 67 height 5
click at [111, 158] on input "2024 Tax Returns/Transcripts - No Filing" at bounding box center [112, 159] width 3 height 3
checkbox input "true"
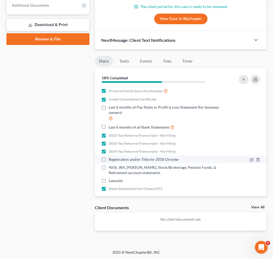
scroll to position [14, 0]
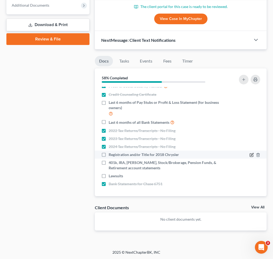
click at [250, 154] on icon "button" at bounding box center [252, 155] width 4 height 4
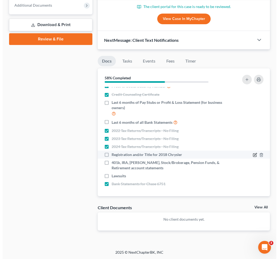
scroll to position [218, 0]
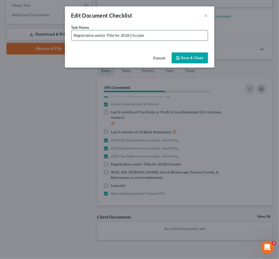
click at [161, 32] on input "Registration and/or Title for 2018 Chrysler" at bounding box center [139, 35] width 136 height 10
type input "Registration and/or Title for 2018 Chrysler"
click at [184, 61] on button "Save & Close" at bounding box center [189, 58] width 36 height 11
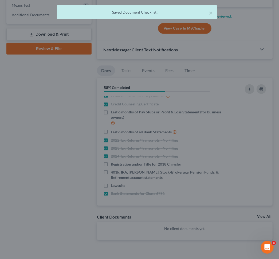
click at [156, 56] on button "Cancel" at bounding box center [157, 55] width 18 height 9
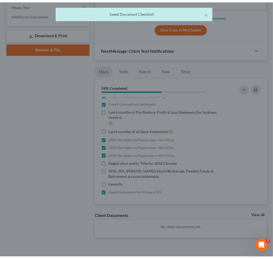
scroll to position [228, 0]
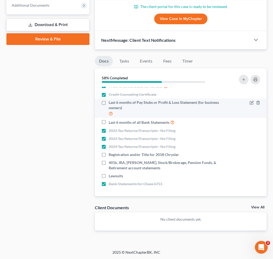
click at [109, 101] on label "Last 6 months of Pay Stubs or Profit & Loss Statement (for business owners)" at bounding box center [164, 108] width 110 height 17
click at [111, 101] on input "Last 6 months of Pay Stubs or Profit & Loss Statement (for business owners)" at bounding box center [112, 101] width 3 height 3
checkbox input "true"
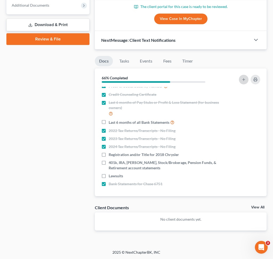
click at [239, 79] on button "button" at bounding box center [244, 80] width 10 height 10
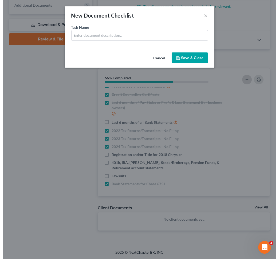
scroll to position [218, 0]
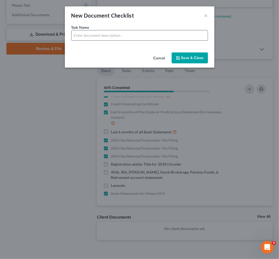
click at [86, 36] on input "text" at bounding box center [139, 35] width 136 height 10
click at [149, 35] on input "Account Statements for Venmo - 6 Months -" at bounding box center [139, 35] width 136 height 10
type input "Account Statements for Venmo - 6 Months"
click at [199, 57] on button "Save & Close" at bounding box center [189, 58] width 36 height 11
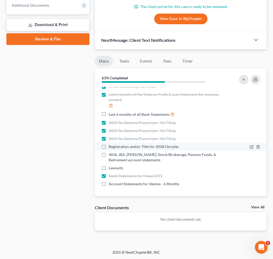
scroll to position [0, 0]
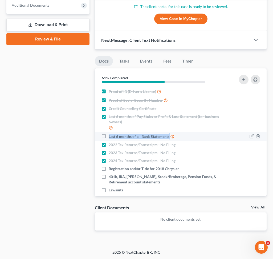
drag, startPoint x: 109, startPoint y: 137, endPoint x: 195, endPoint y: 135, distance: 86.1
click at [195, 135] on div "Last 6 months of all Bank Statements" at bounding box center [160, 137] width 118 height 6
click at [250, 136] on icon "button" at bounding box center [251, 136] width 3 height 3
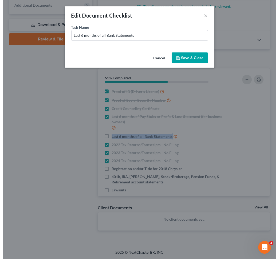
scroll to position [218, 0]
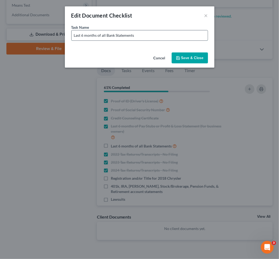
click at [150, 33] on input "Last 6 months of all Bank Statements" at bounding box center [139, 35] width 136 height 10
type input "Last 6 months of all Bank Statements (Including Cash App, Chime, Apple Pay, Ven…"
click at [196, 55] on button "Save & Close" at bounding box center [189, 58] width 36 height 11
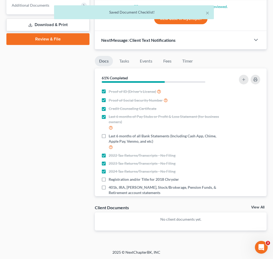
scroll to position [33, 0]
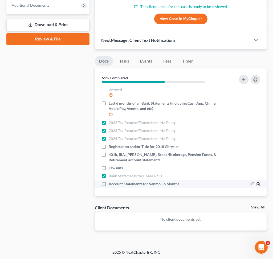
click at [256, 184] on icon "button" at bounding box center [258, 184] width 4 height 4
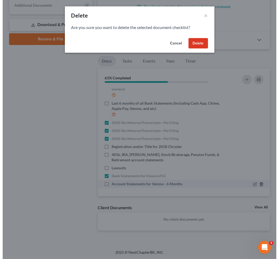
scroll to position [218, 0]
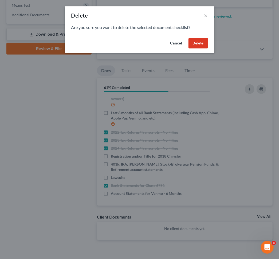
click at [193, 40] on button "Delete" at bounding box center [197, 43] width 19 height 11
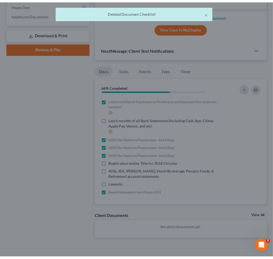
scroll to position [228, 0]
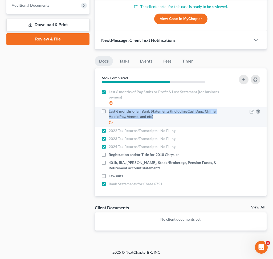
drag, startPoint x: 108, startPoint y: 109, endPoint x: 170, endPoint y: 119, distance: 62.1
click at [170, 119] on label "Last 6 months of all Bank Statements (Including Cash App, Chime, Apple Pay, Ven…" at bounding box center [164, 117] width 110 height 17
copy span "Last 6 months of all Bank Statements (Including Cash App, Chime, Apple Pay, Ven…"
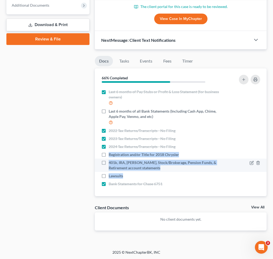
drag, startPoint x: 108, startPoint y: 154, endPoint x: 131, endPoint y: 167, distance: 27.0
click at [149, 178] on ul "Proof of ID (Driver's License) Proof of Social Security Number Credit Counselin…" at bounding box center [180, 125] width 163 height 126
copy ul "Registration and/or Title for 2018 Chrysler 401k, IRA, [PERSON_NAME], Stock/Bro…"
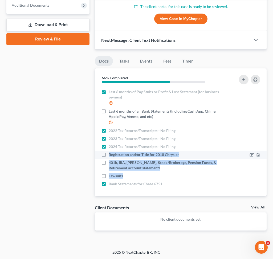
click at [182, 154] on div "Registration and/or Title for 2018 Chrysler" at bounding box center [160, 154] width 118 height 5
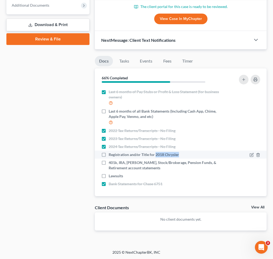
drag, startPoint x: 175, startPoint y: 156, endPoint x: 157, endPoint y: 157, distance: 19.0
click at [157, 157] on div "Registration and/or Title for 2018 Chrysler" at bounding box center [160, 154] width 118 height 5
copy span "2018 Chrysler"
